Goal: Find specific page/section: Find specific page/section

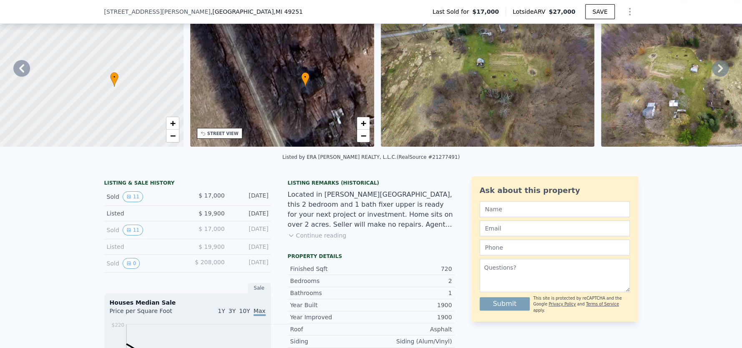
scroll to position [121, 0]
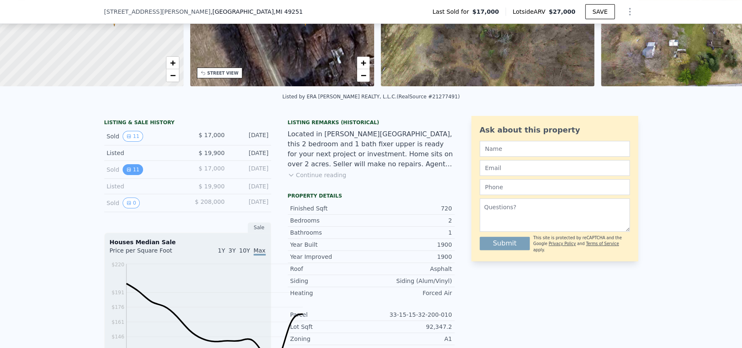
click at [123, 175] on button "11" at bounding box center [133, 169] width 20 height 11
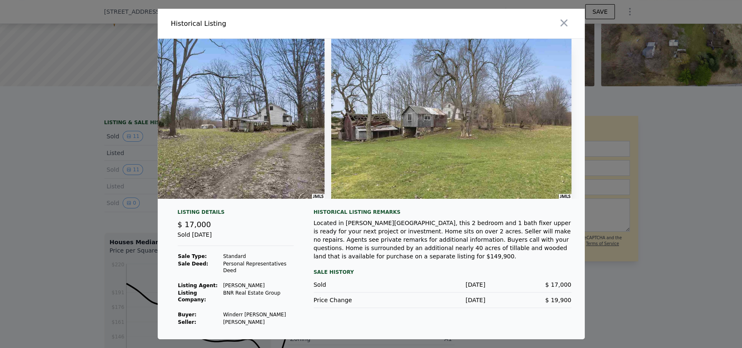
scroll to position [0, 0]
click at [570, 24] on icon "button" at bounding box center [564, 23] width 12 height 12
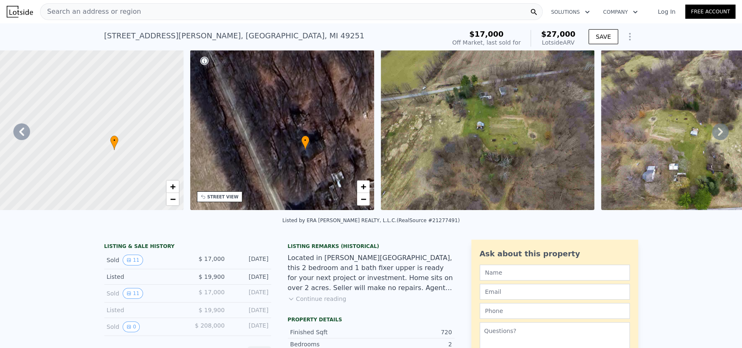
click at [116, 14] on span "Search an address or region" at bounding box center [90, 12] width 101 height 10
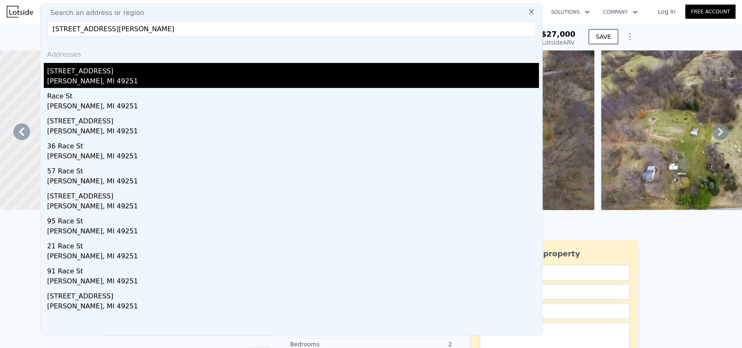
type input "[STREET_ADDRESS][PERSON_NAME]"
click at [98, 76] on div "[STREET_ADDRESS]" at bounding box center [293, 69] width 492 height 13
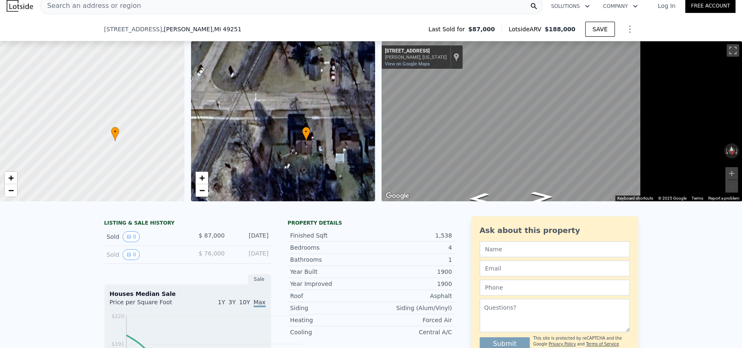
scroll to position [4, 0]
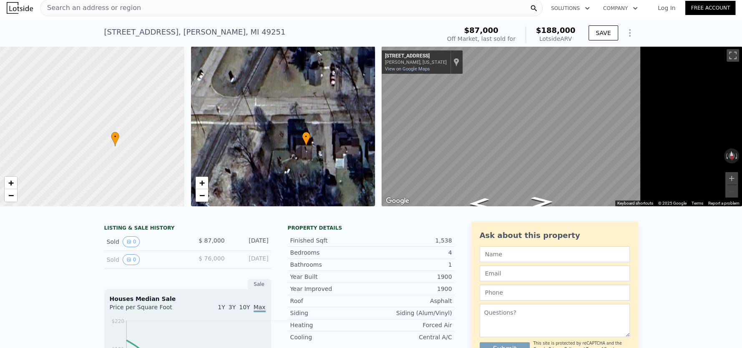
click at [90, 9] on span "Search an address or region" at bounding box center [90, 8] width 101 height 10
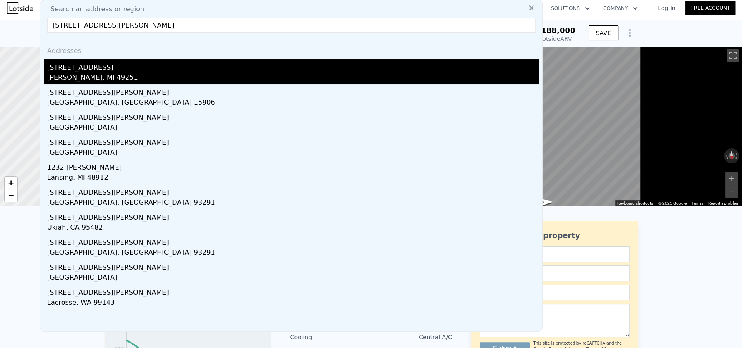
type input "[STREET_ADDRESS][PERSON_NAME]"
click at [78, 84] on div "[PERSON_NAME], MI 49251" at bounding box center [293, 79] width 492 height 12
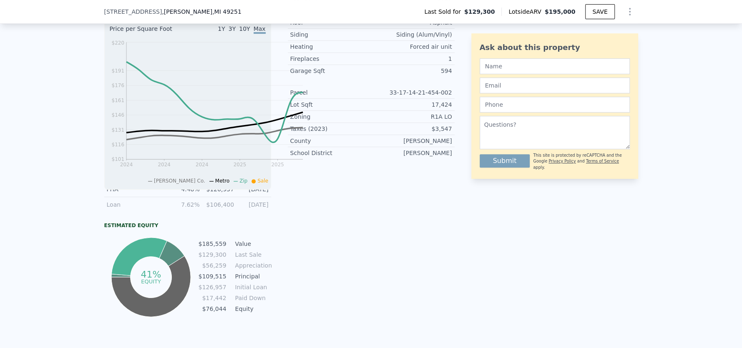
scroll to position [288, 0]
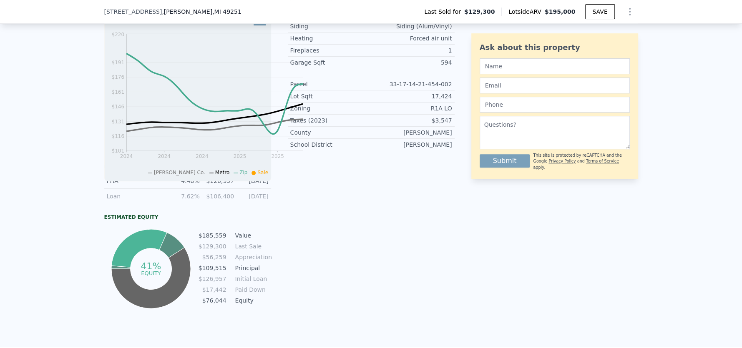
click at [338, 113] on div "Zoning" at bounding box center [330, 108] width 81 height 8
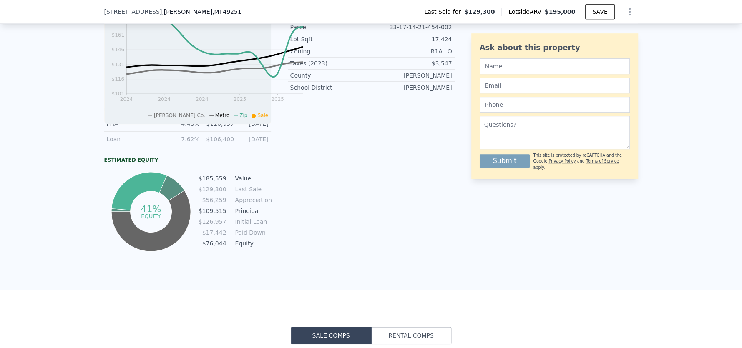
scroll to position [330, 0]
